Goal: Information Seeking & Learning: Check status

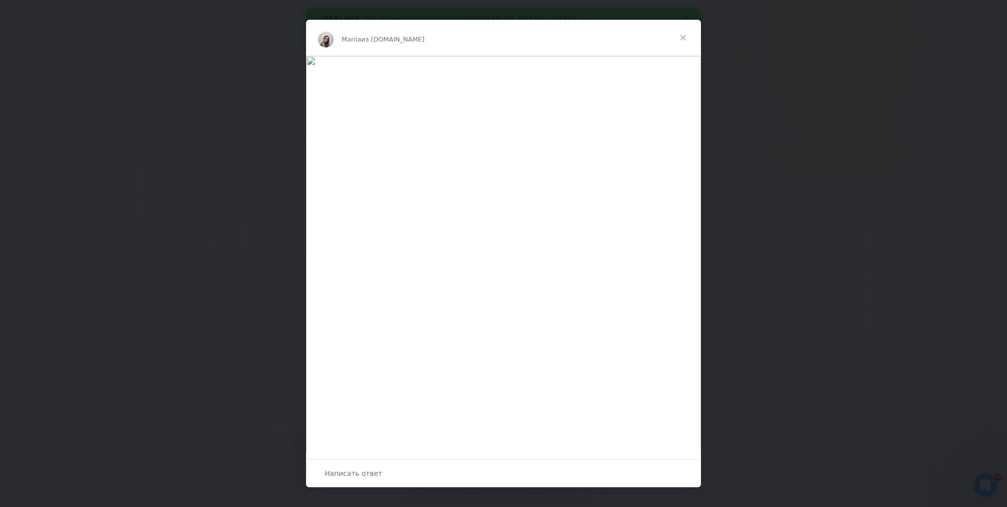
click at [685, 39] on span "Закрыть" at bounding box center [684, 38] width 36 height 36
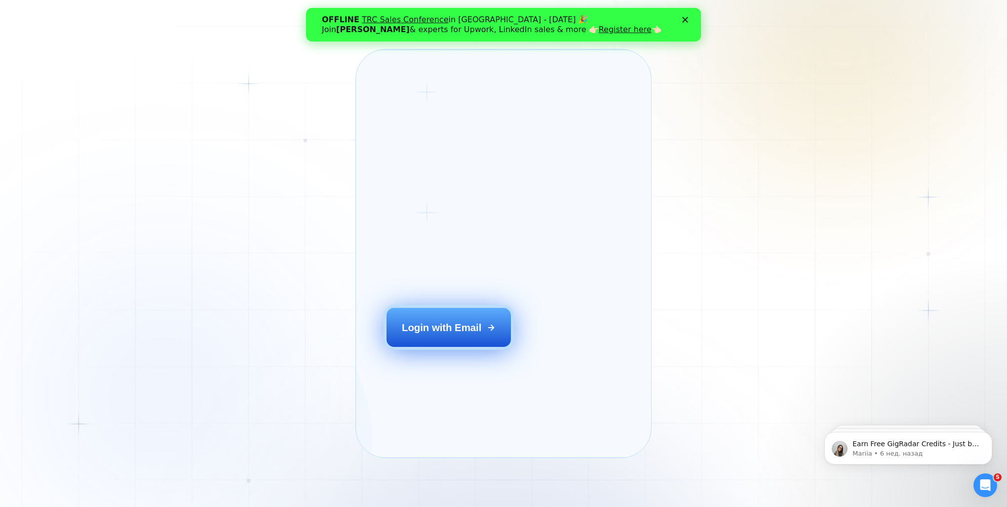
click at [458, 334] on div "Login with Email" at bounding box center [441, 327] width 79 height 14
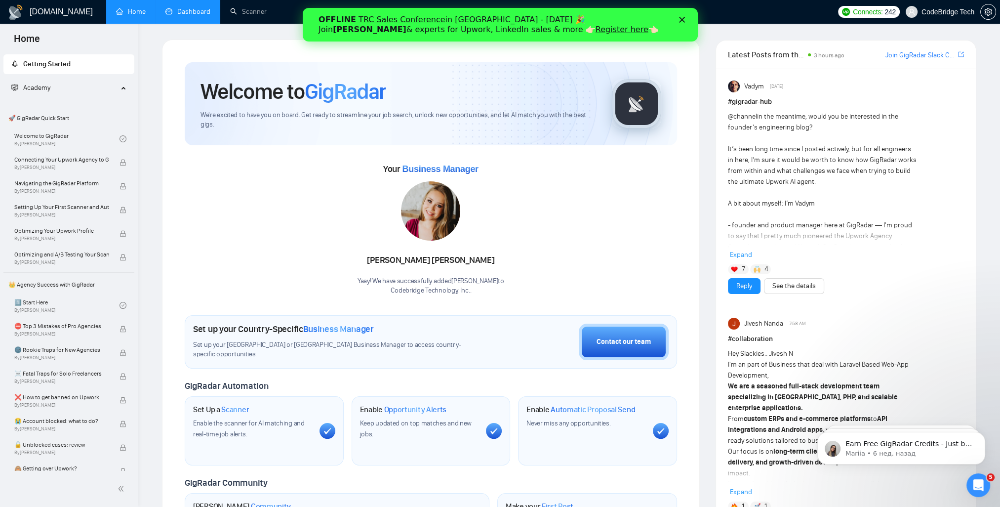
click at [178, 10] on link "Dashboard" at bounding box center [187, 11] width 45 height 8
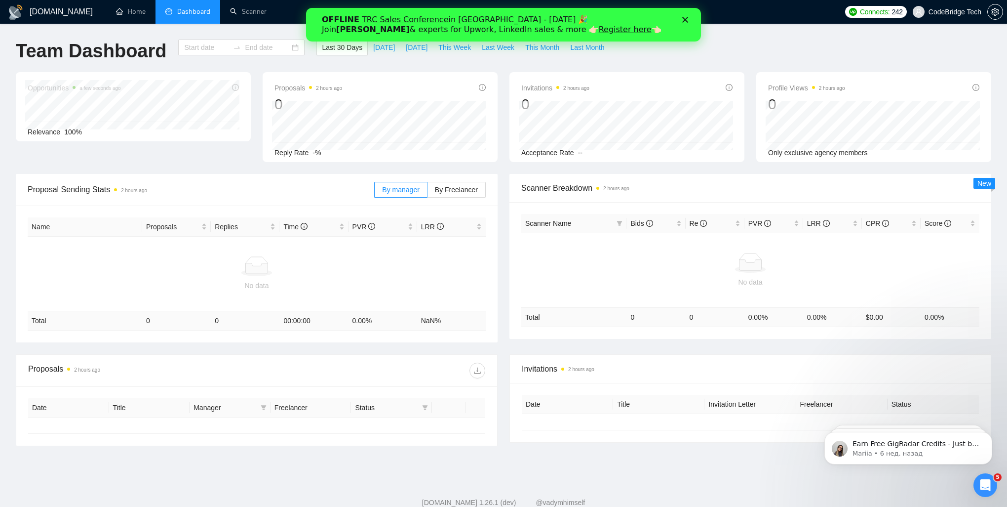
type input "2025-09-06"
type input "2025-10-06"
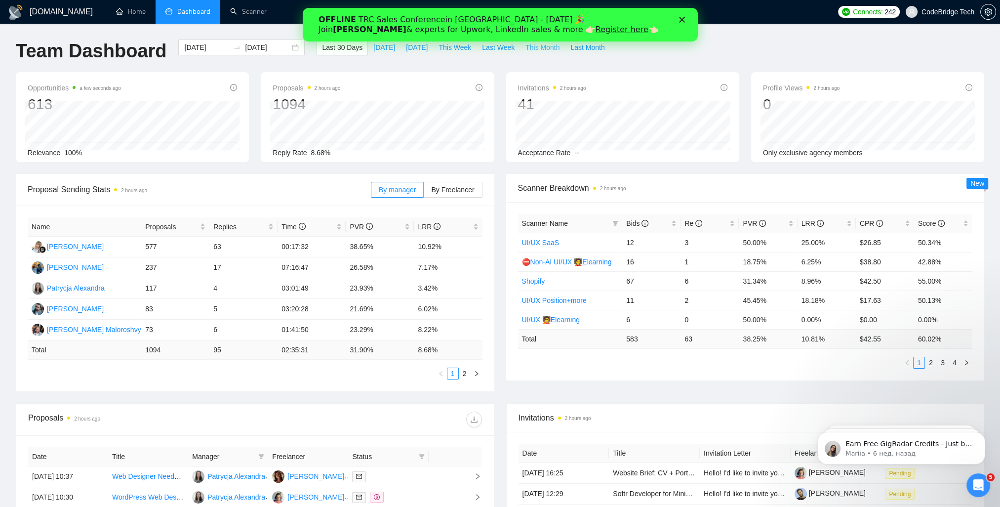
click at [540, 49] on span "This Month" at bounding box center [542, 47] width 34 height 11
type input "2025-10-01"
type input "2025-10-31"
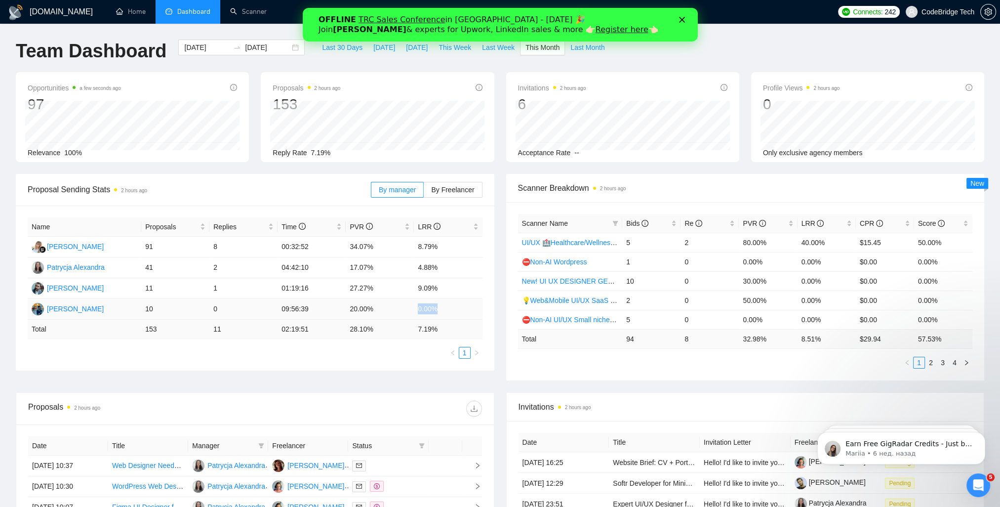
drag, startPoint x: 419, startPoint y: 311, endPoint x: 470, endPoint y: 308, distance: 51.4
click at [470, 308] on td "0.00%" at bounding box center [448, 309] width 68 height 21
drag, startPoint x: 470, startPoint y: 308, endPoint x: 449, endPoint y: 267, distance: 45.9
click at [449, 267] on tr "Patrycja Alexandra 41 2 04:42:10 17.07% 4.88%" at bounding box center [255, 267] width 455 height 21
drag, startPoint x: 415, startPoint y: 243, endPoint x: 449, endPoint y: 244, distance: 34.1
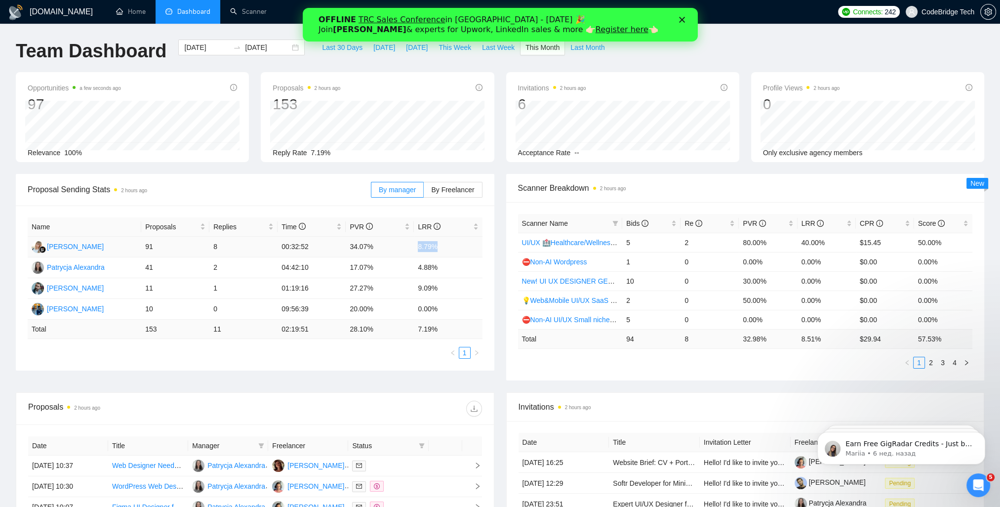
click at [449, 244] on td "8.79%" at bounding box center [448, 247] width 68 height 21
drag, startPoint x: 214, startPoint y: 270, endPoint x: 253, endPoint y: 270, distance: 39.0
click at [253, 270] on td "2" at bounding box center [243, 267] width 68 height 21
drag, startPoint x: 253, startPoint y: 270, endPoint x: 217, endPoint y: 271, distance: 36.1
click at [217, 271] on td "2" at bounding box center [243, 267] width 68 height 21
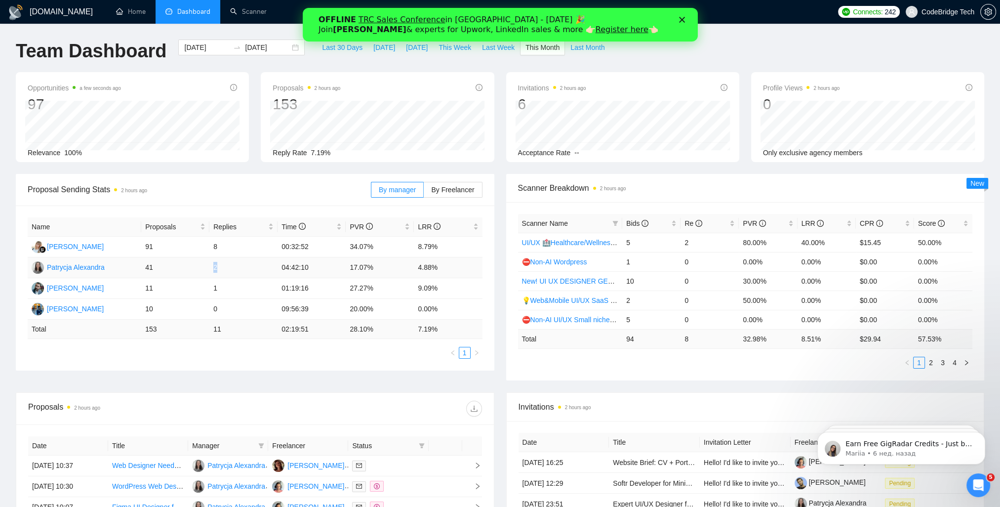
click at [212, 267] on td "2" at bounding box center [243, 267] width 68 height 21
drag, startPoint x: 209, startPoint y: 312, endPoint x: 465, endPoint y: 312, distance: 255.3
click at [465, 312] on tr "Sarvar Admakhov 10 0 09:56:39 20.00% 0.00%" at bounding box center [255, 309] width 455 height 21
drag, startPoint x: 465, startPoint y: 312, endPoint x: 423, endPoint y: 275, distance: 56.0
click at [423, 275] on td "4.88%" at bounding box center [448, 267] width 68 height 21
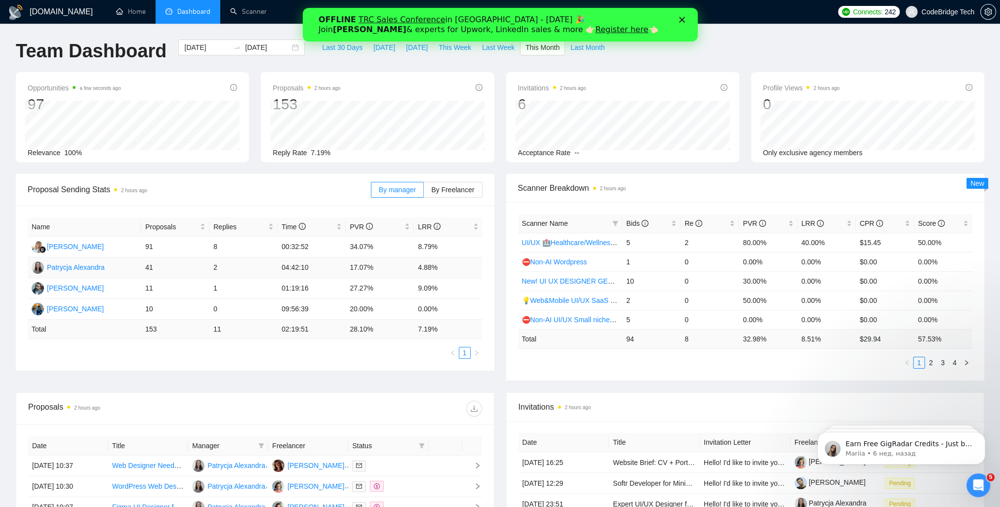
drag, startPoint x: 423, startPoint y: 275, endPoint x: 410, endPoint y: 266, distance: 15.2
click at [410, 266] on td "17.07%" at bounding box center [380, 267] width 68 height 21
drag, startPoint x: 354, startPoint y: 266, endPoint x: 372, endPoint y: 309, distance: 46.9
click at [372, 309] on tbody "Anna Kowalski 91 8 00:32:52 34.07% 8.79% Patrycja Alexandra 41 2 04:42:10 17.07…" at bounding box center [255, 278] width 455 height 83
drag, startPoint x: 372, startPoint y: 309, endPoint x: 357, endPoint y: 291, distance: 23.2
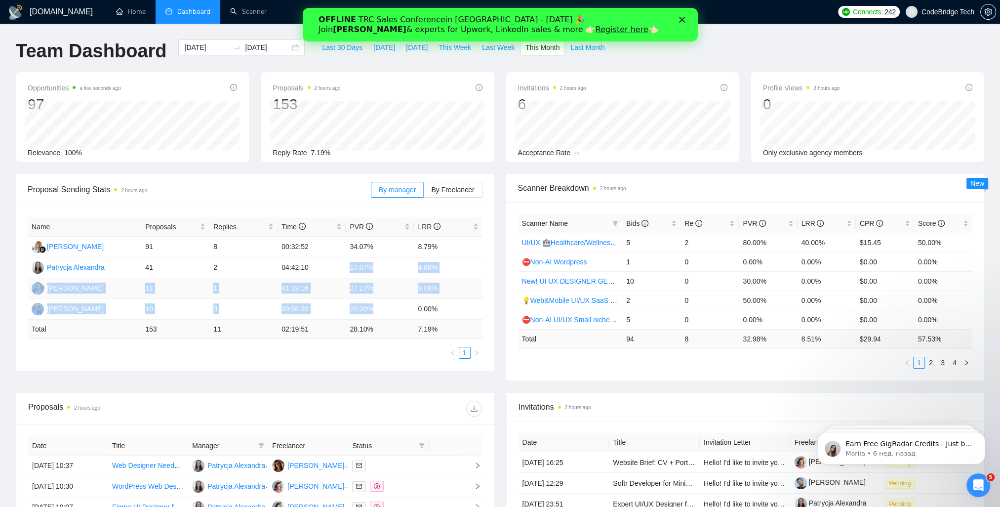
click at [357, 291] on td "27.27%" at bounding box center [380, 288] width 68 height 21
click at [357, 285] on td "27.27%" at bounding box center [380, 288] width 68 height 21
